Goal: Transaction & Acquisition: Purchase product/service

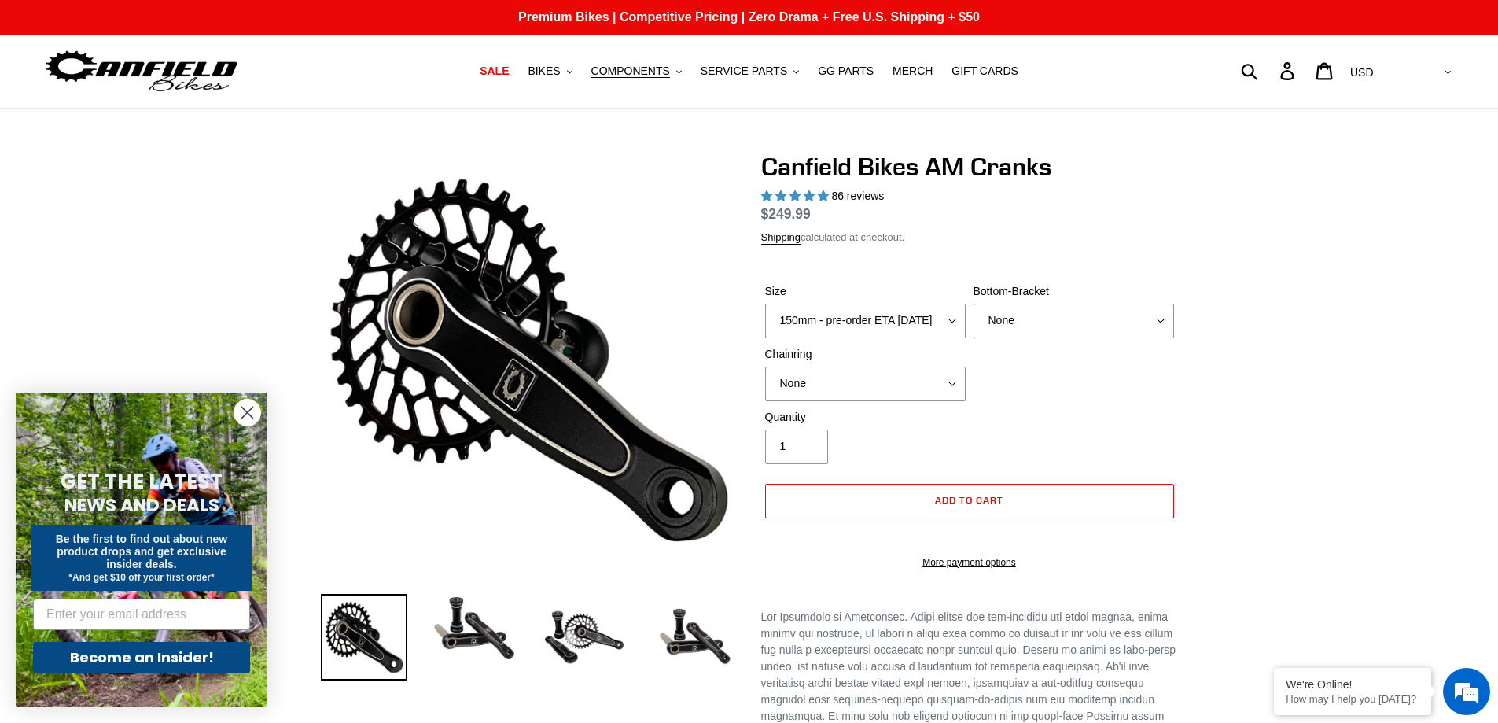
select select "highest-rating"
click at [880, 304] on select "150mm - pre-order ETA [DATE] 155mm - pre-order ETA [DATE] 160mm - pre-order ETA…" at bounding box center [865, 320] width 200 height 35
select select "160mm - pre-order ETA [DATE]"
click at [765, 322] on select "150mm - pre-order ETA [DATE] 155mm - pre-order ETA [DATE] 160mm - pre-order ETA…" at bounding box center [865, 320] width 200 height 35
click at [1046, 336] on select "None BSA Threaded 68/73mm Press Fit PF92" at bounding box center [1073, 320] width 200 height 35
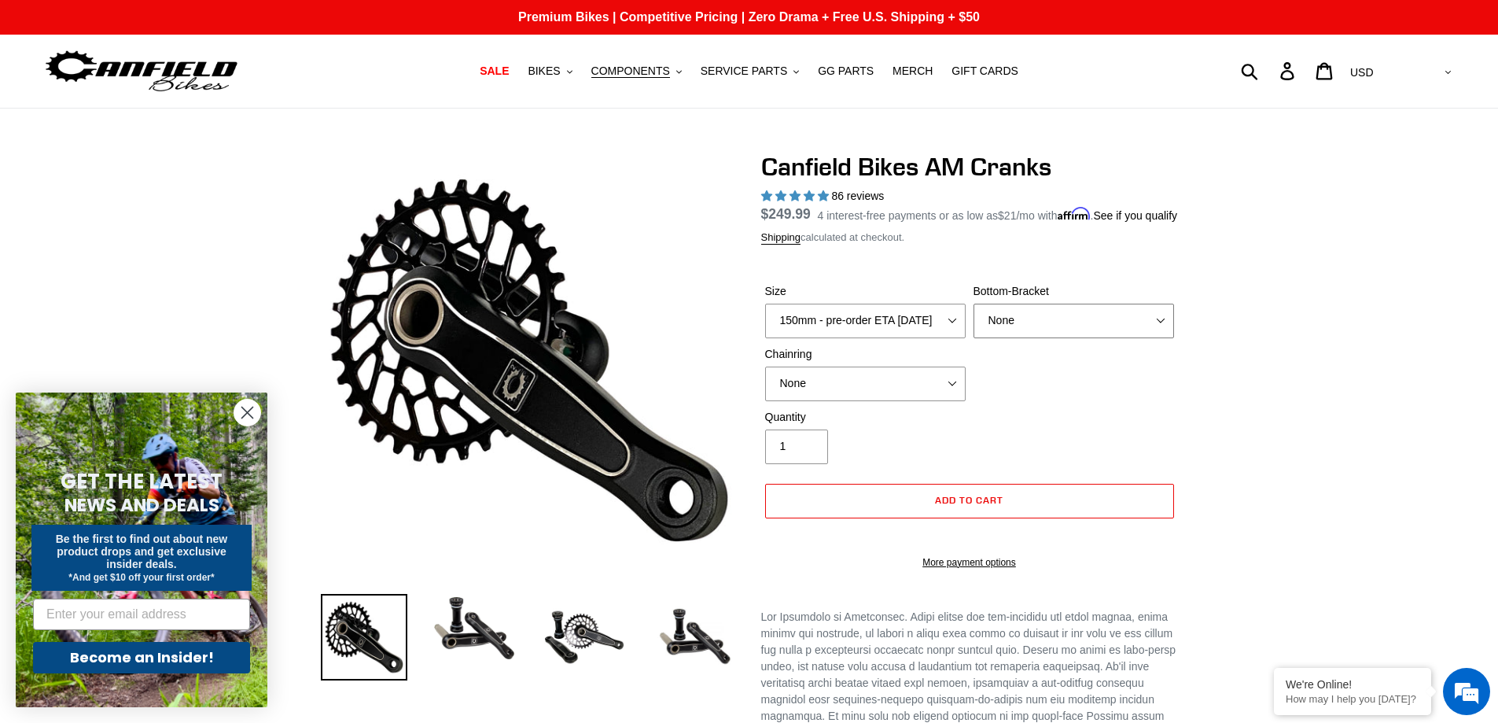
select select "Press Fit PF92"
click at [973, 322] on select "None BSA Threaded 68/73mm Press Fit PF92" at bounding box center [1073, 320] width 200 height 35
click at [904, 400] on select "None 30t Round (Boost 148) 30t Oval (Boost 148) 32t Round (Boost 148) 32t Oval …" at bounding box center [865, 383] width 200 height 35
select select "30t Round (Boost 148)"
click at [765, 384] on select "None 30t Round (Boost 148) 30t Oval (Boost 148) 32t Round (Boost 148) 32t Oval …" at bounding box center [865, 383] width 200 height 35
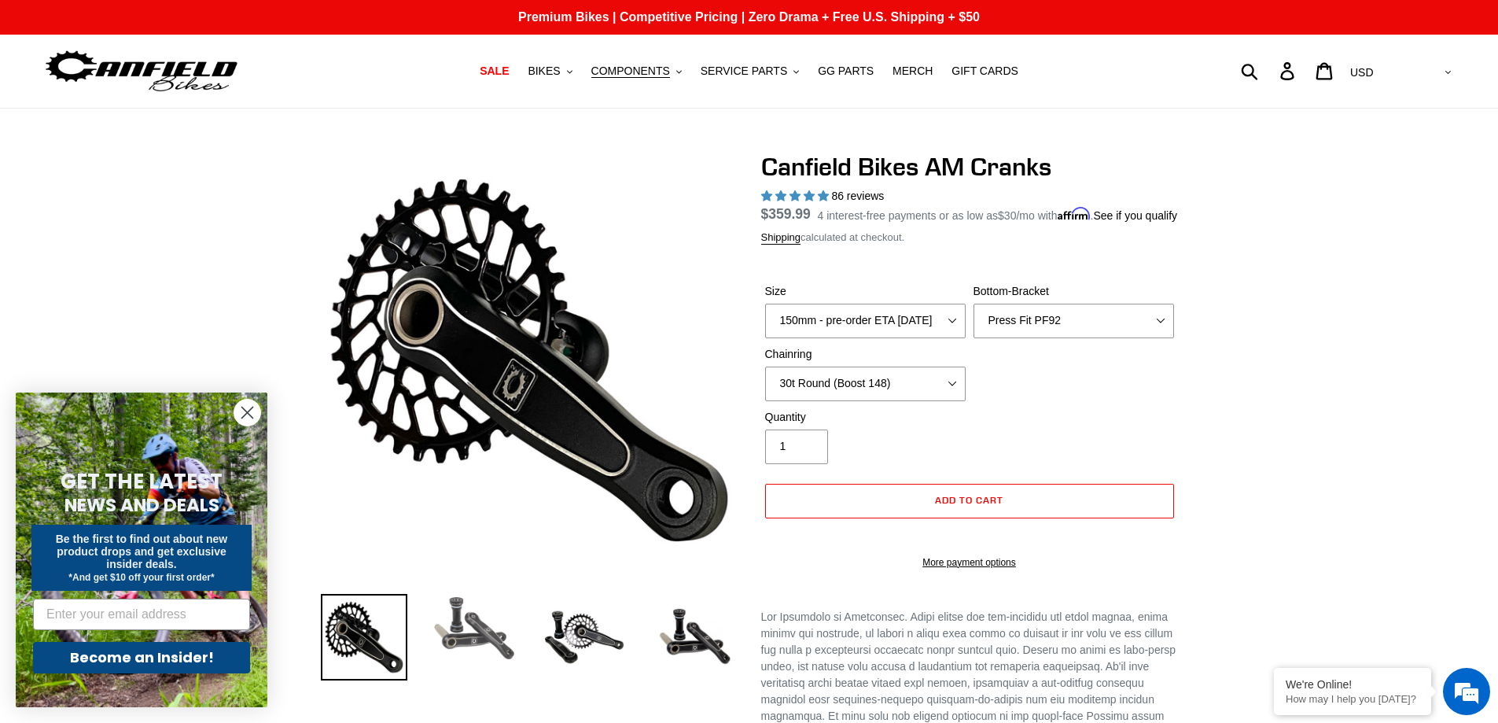
click at [454, 647] on img at bounding box center [474, 628] width 86 height 69
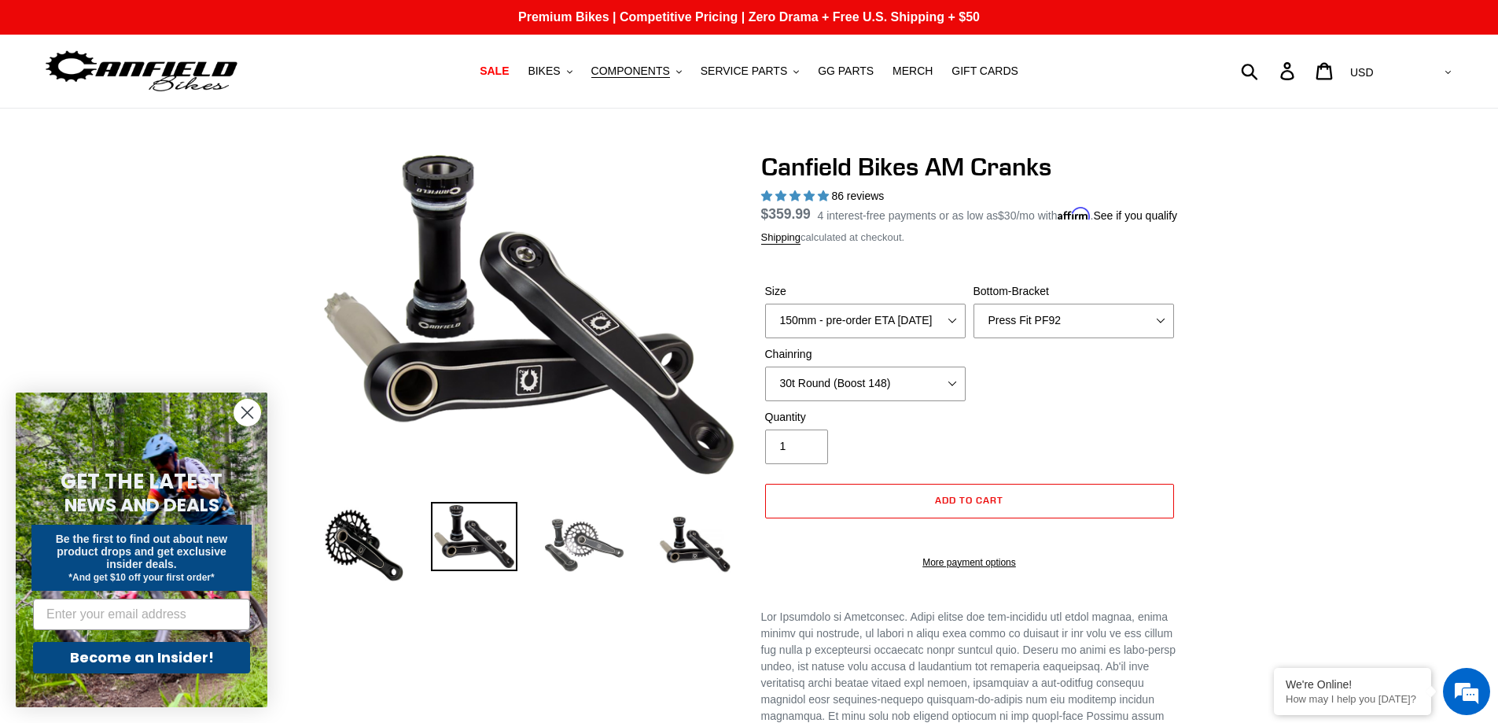
click at [567, 551] on img at bounding box center [584, 545] width 86 height 86
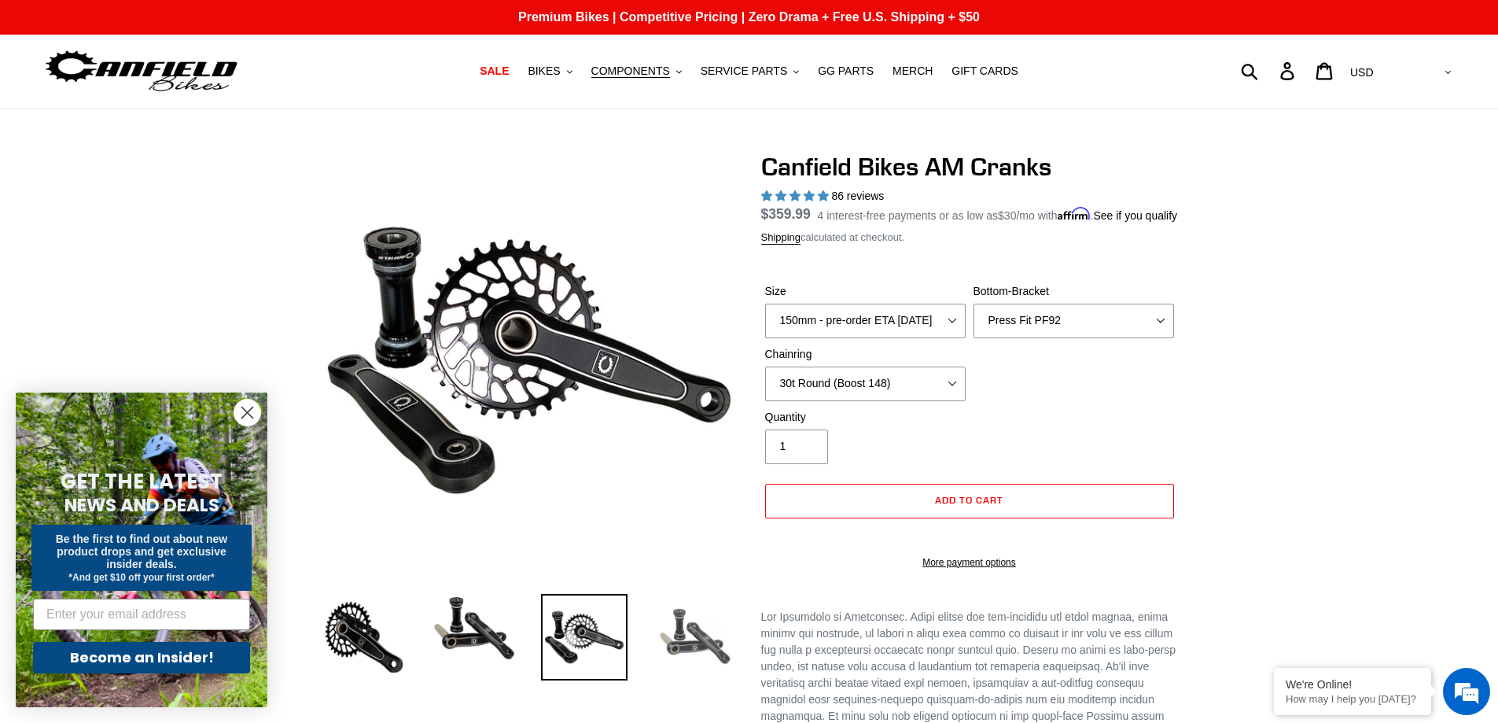
click at [675, 619] on img at bounding box center [694, 637] width 86 height 86
